Goal: Task Accomplishment & Management: Use online tool/utility

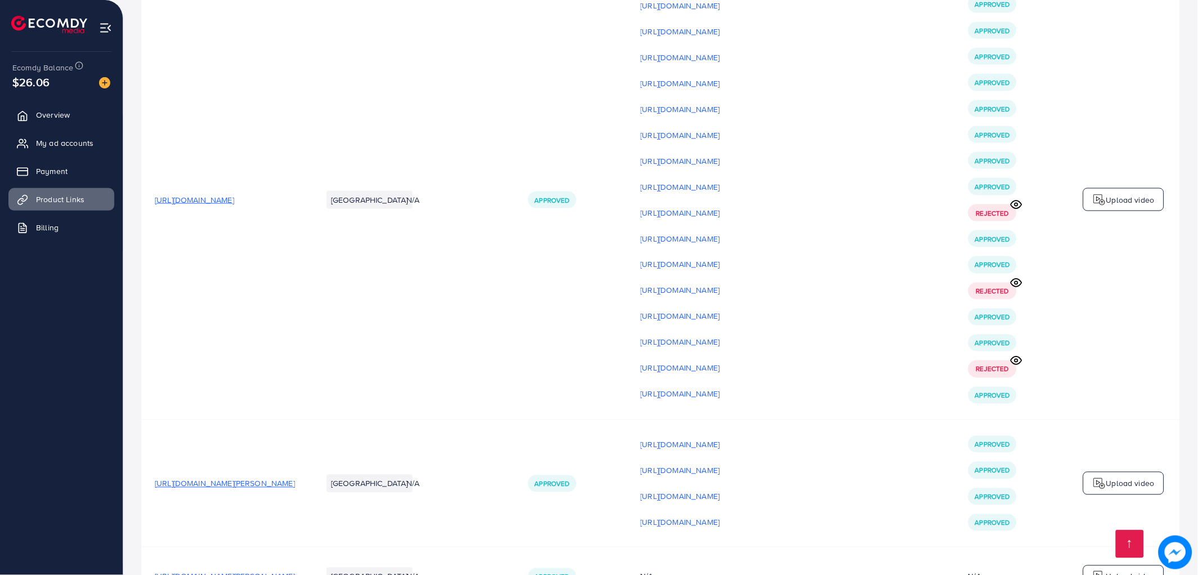
scroll to position [3128, 0]
click at [1145, 207] on p "Upload video" at bounding box center [1130, 200] width 48 height 14
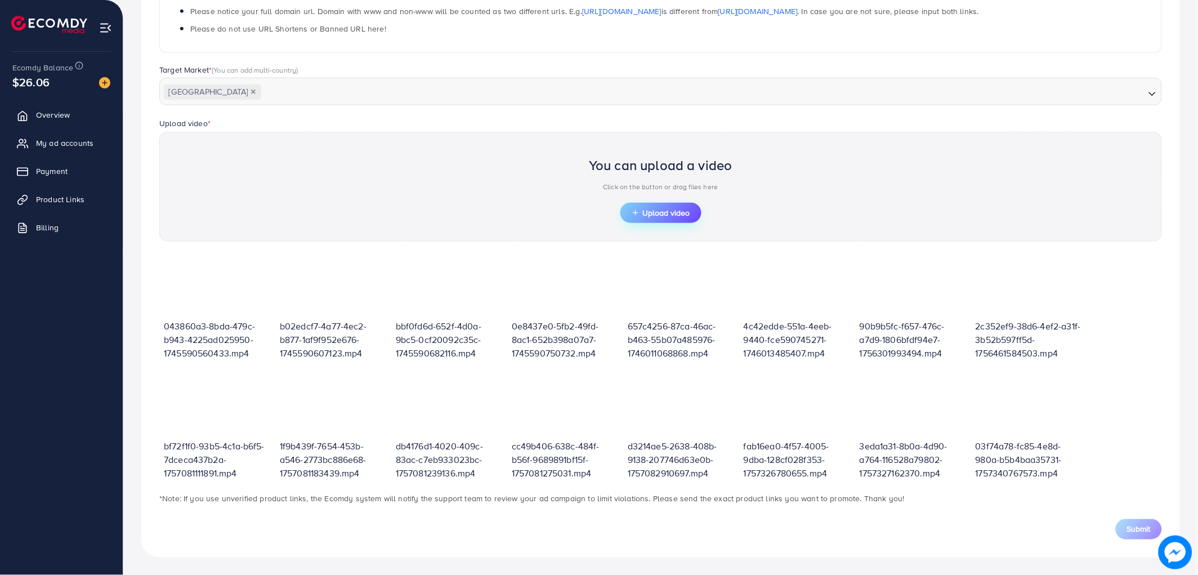
click at [671, 218] on button "Upload video" at bounding box center [660, 213] width 81 height 20
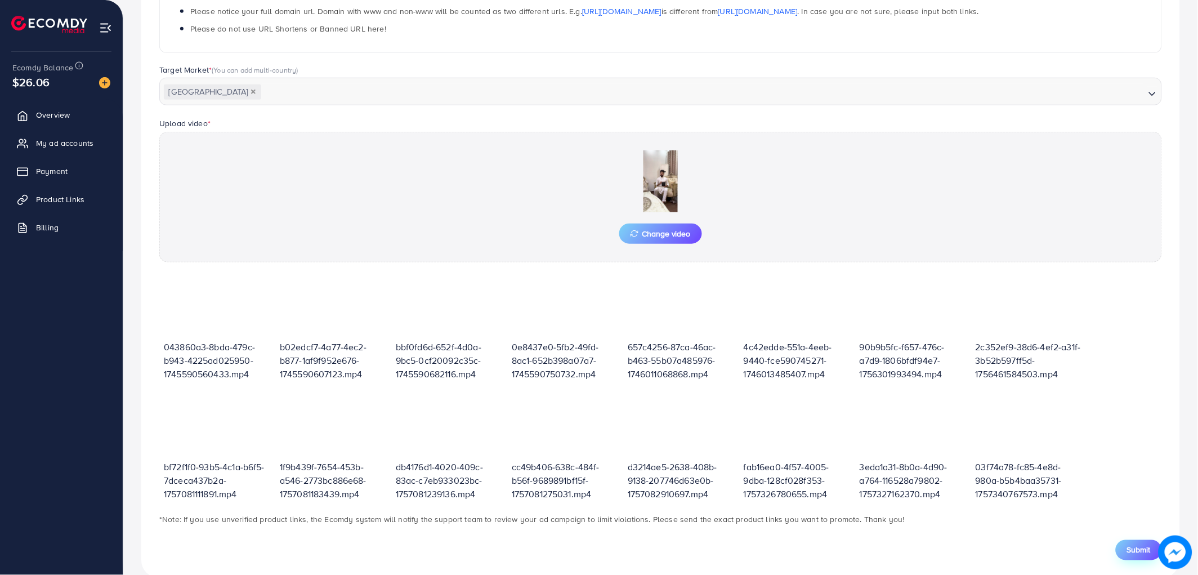
click at [1141, 552] on span "Submit" at bounding box center [1139, 549] width 24 height 11
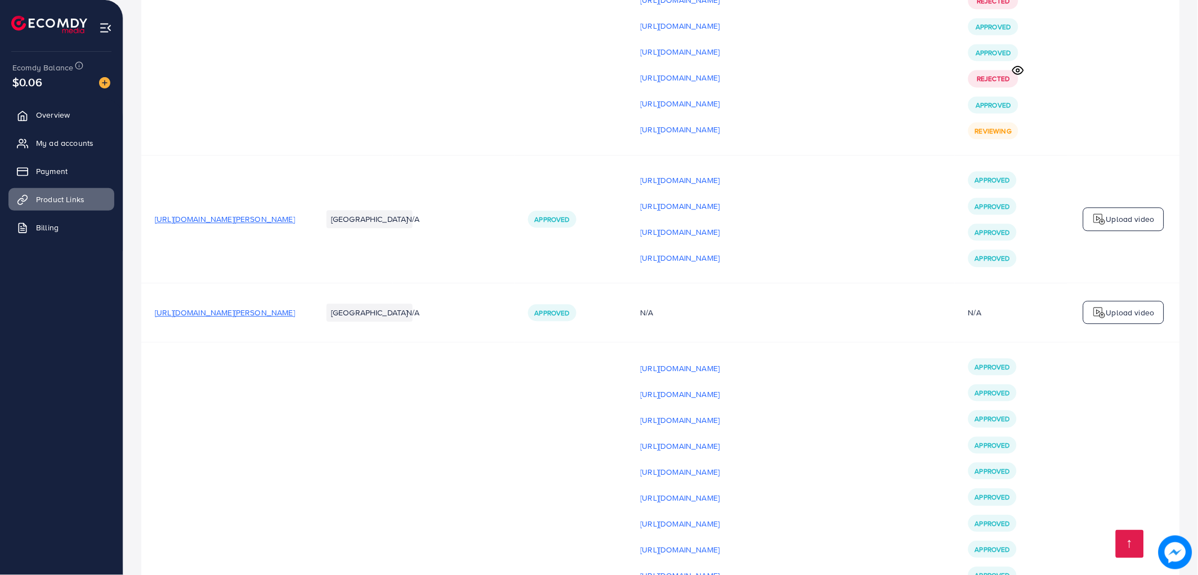
scroll to position [3253, 0]
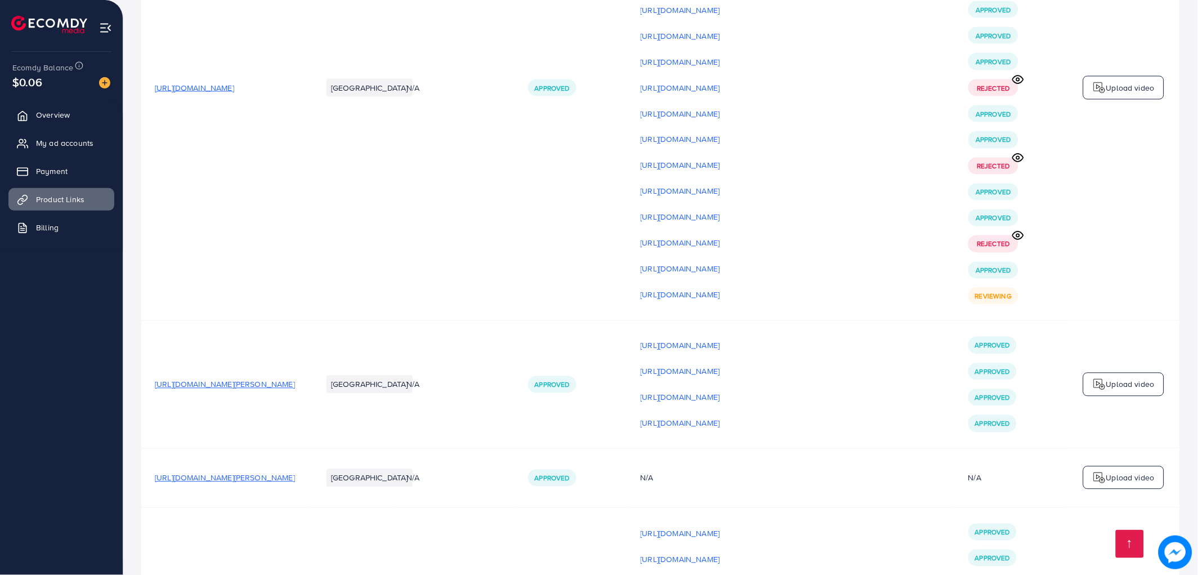
drag, startPoint x: 857, startPoint y: 196, endPoint x: 481, endPoint y: 222, distance: 377.0
click at [481, 222] on td "N/A" at bounding box center [454, 88] width 122 height 466
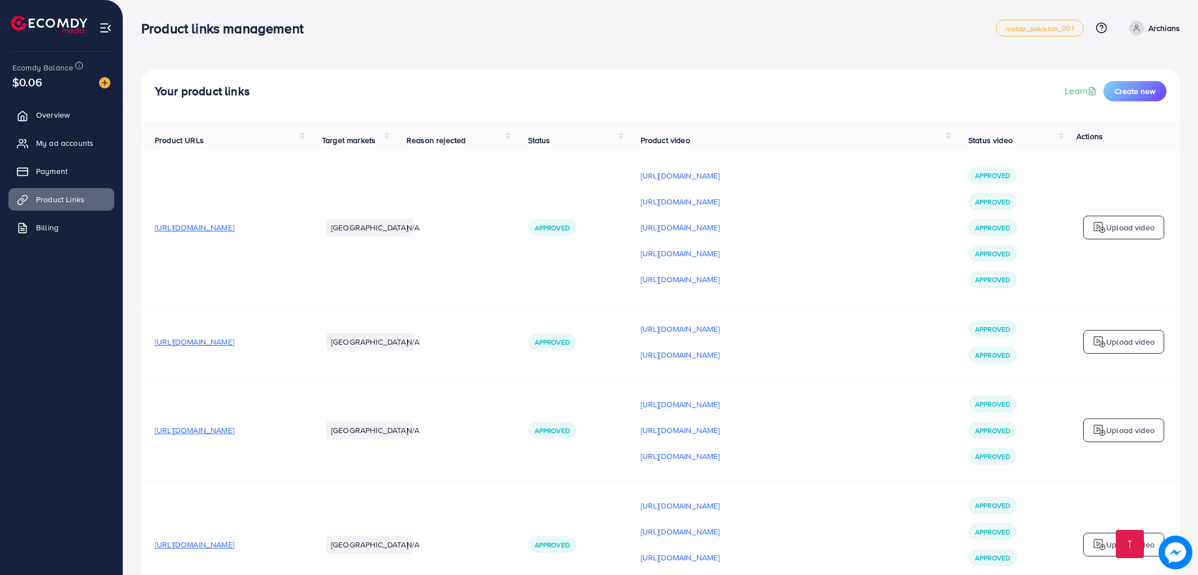
scroll to position [3190, 0]
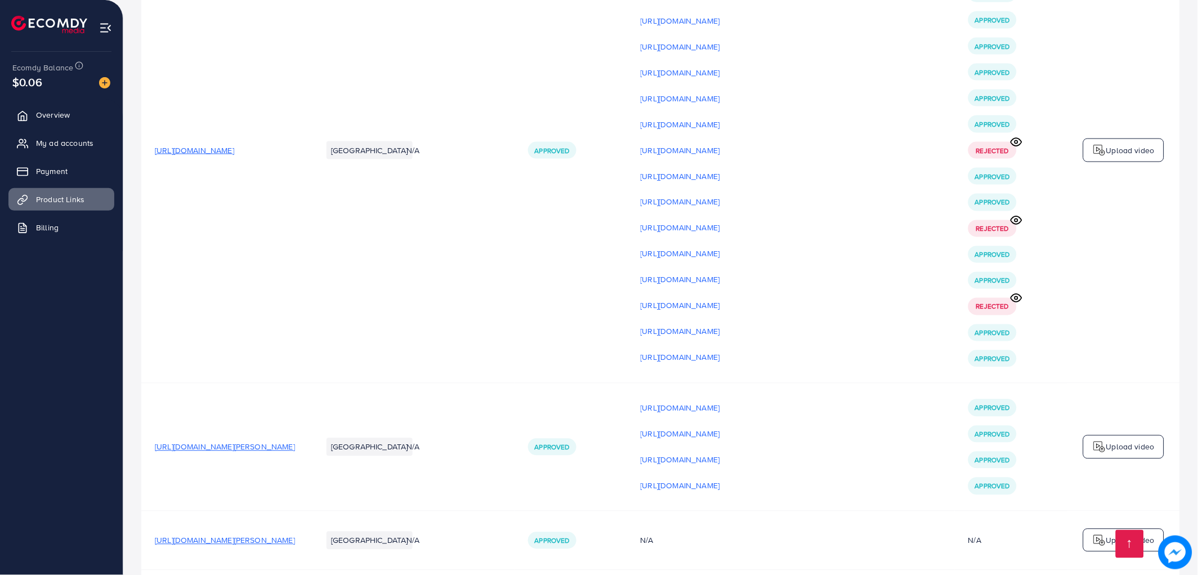
click at [234, 156] on span "[URL][DOMAIN_NAME]" at bounding box center [194, 150] width 79 height 11
